Goal: Information Seeking & Learning: Learn about a topic

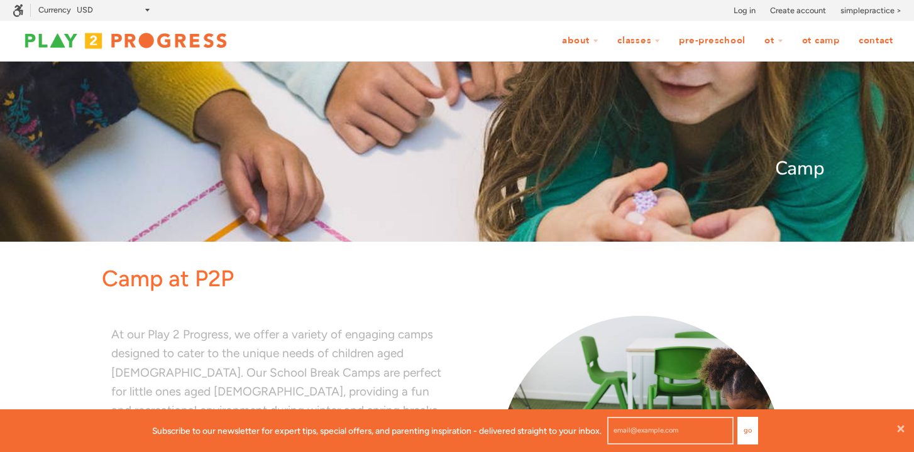
scroll to position [43, 914]
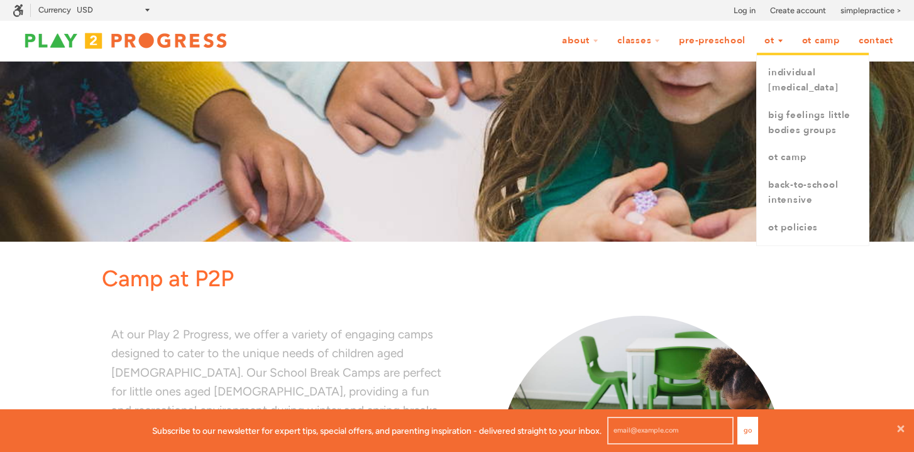
click at [767, 41] on link "OT" at bounding box center [773, 41] width 35 height 24
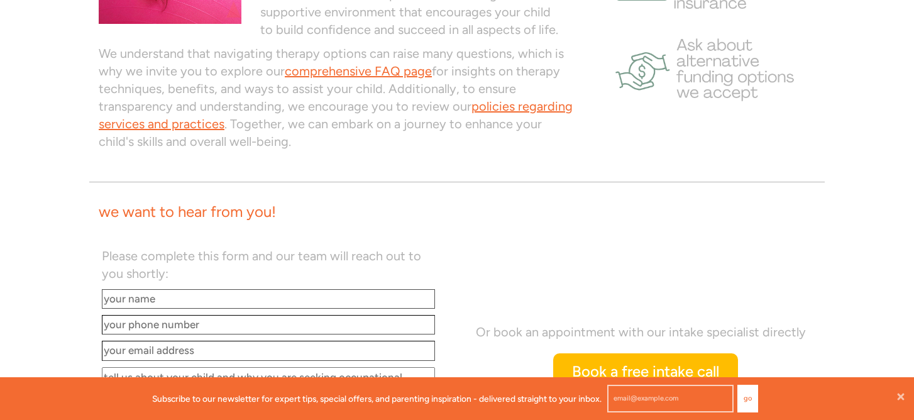
scroll to position [996, 0]
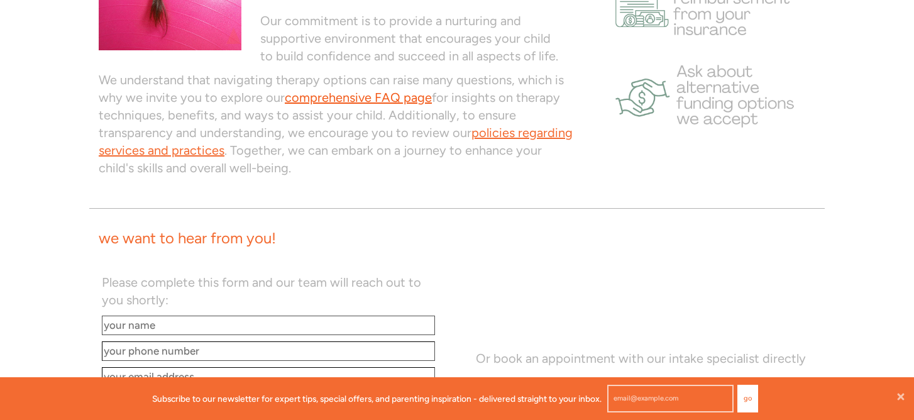
click at [355, 99] on link "comprehensive FAQ page" at bounding box center [358, 97] width 147 height 15
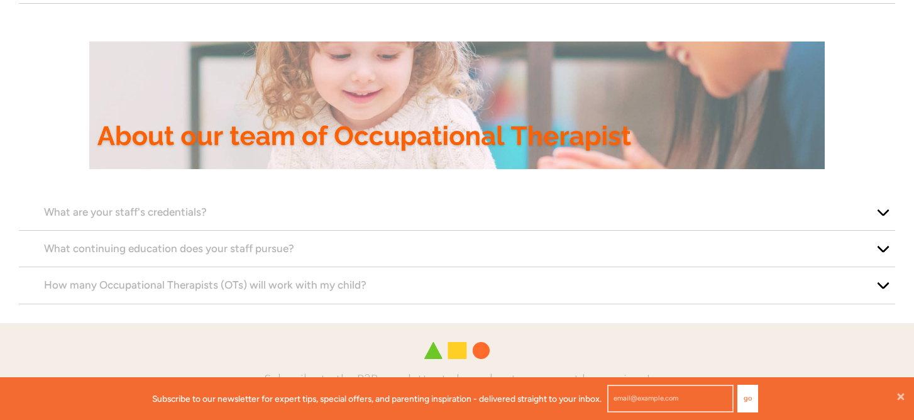
scroll to position [1231, 0]
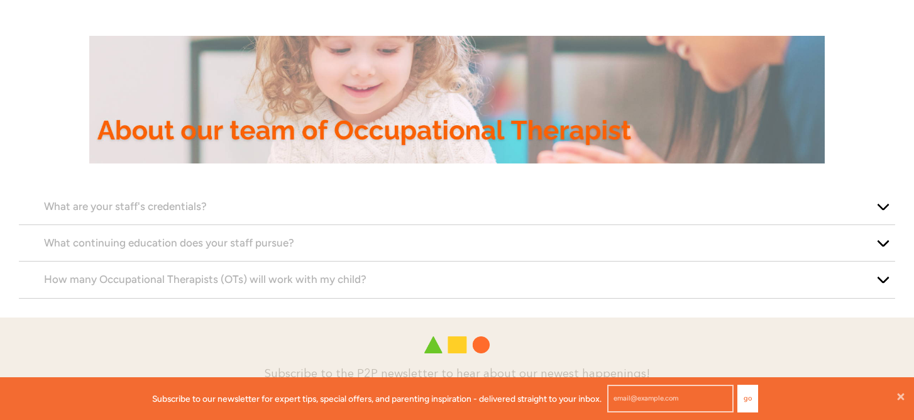
click at [884, 207] on button "button" at bounding box center [882, 207] width 25 height 36
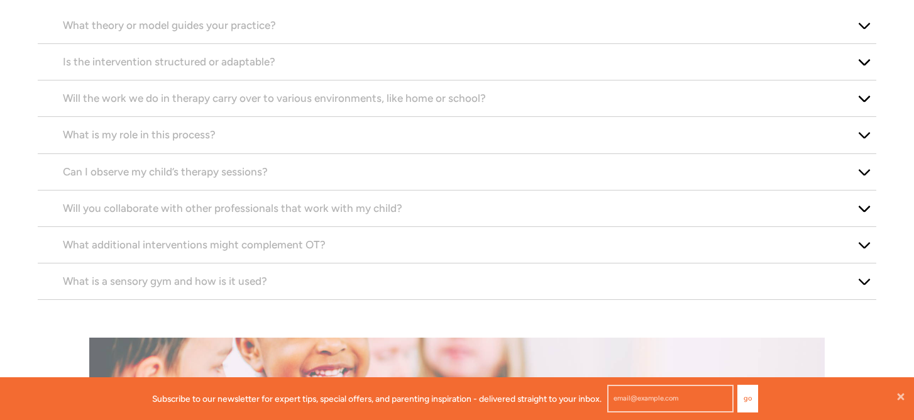
scroll to position [474, 0]
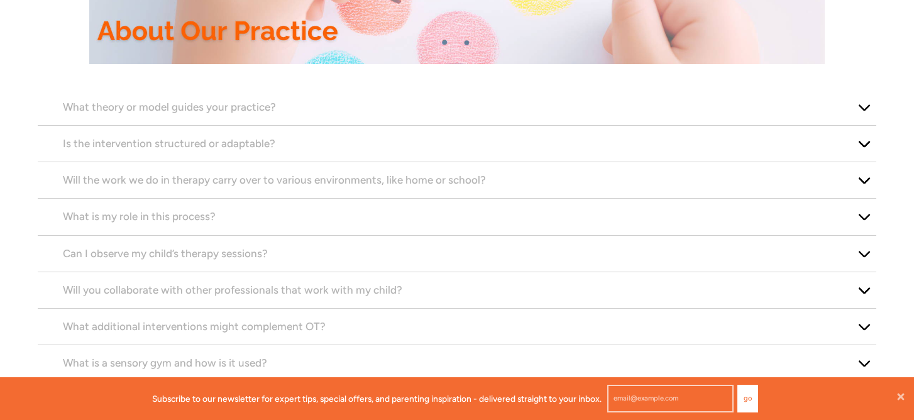
click at [525, 112] on p "What theory or model guides your practice?" at bounding box center [457, 107] width 788 height 17
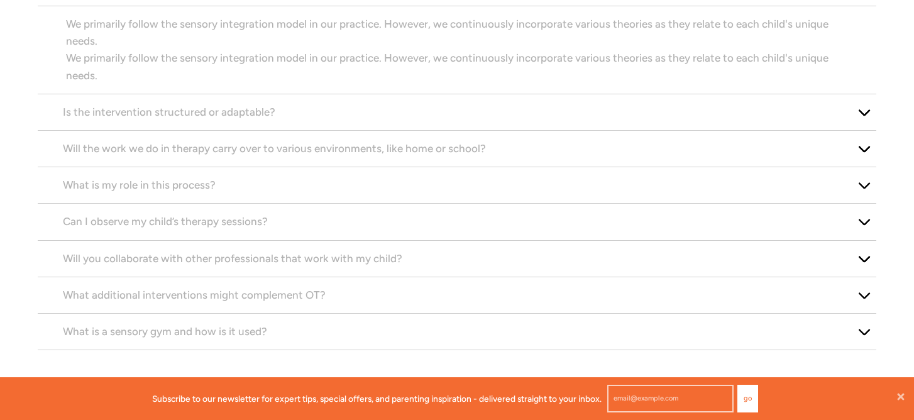
scroll to position [596, 0]
click at [312, 118] on p "Is the intervention structured or adaptable?" at bounding box center [457, 110] width 788 height 17
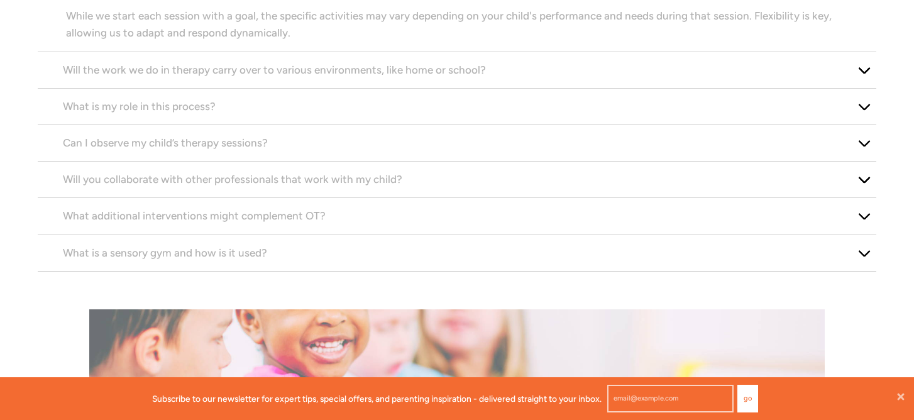
scroll to position [640, 0]
